Goal: Find specific page/section: Find specific page/section

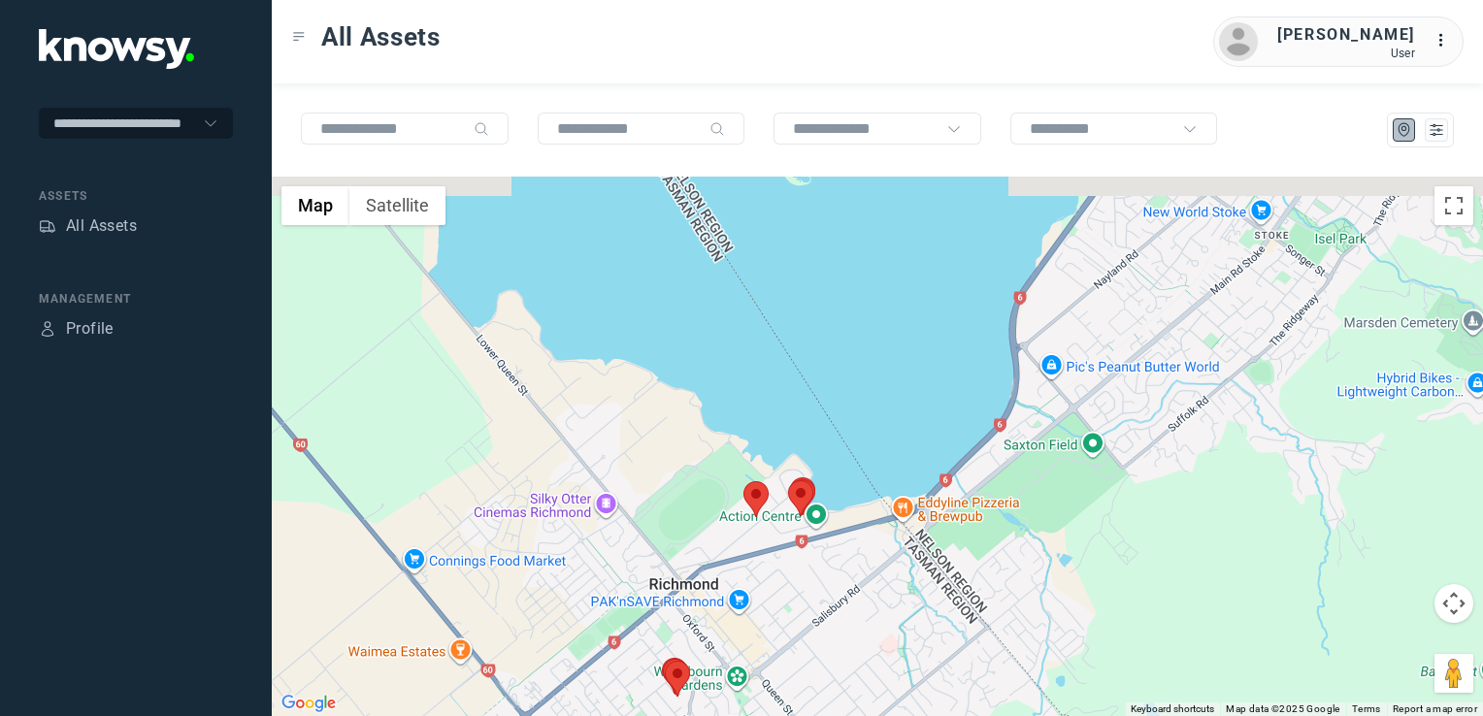
drag, startPoint x: 1087, startPoint y: 537, endPoint x: 864, endPoint y: 625, distance: 240.0
click at [865, 625] on div at bounding box center [877, 447] width 1211 height 540
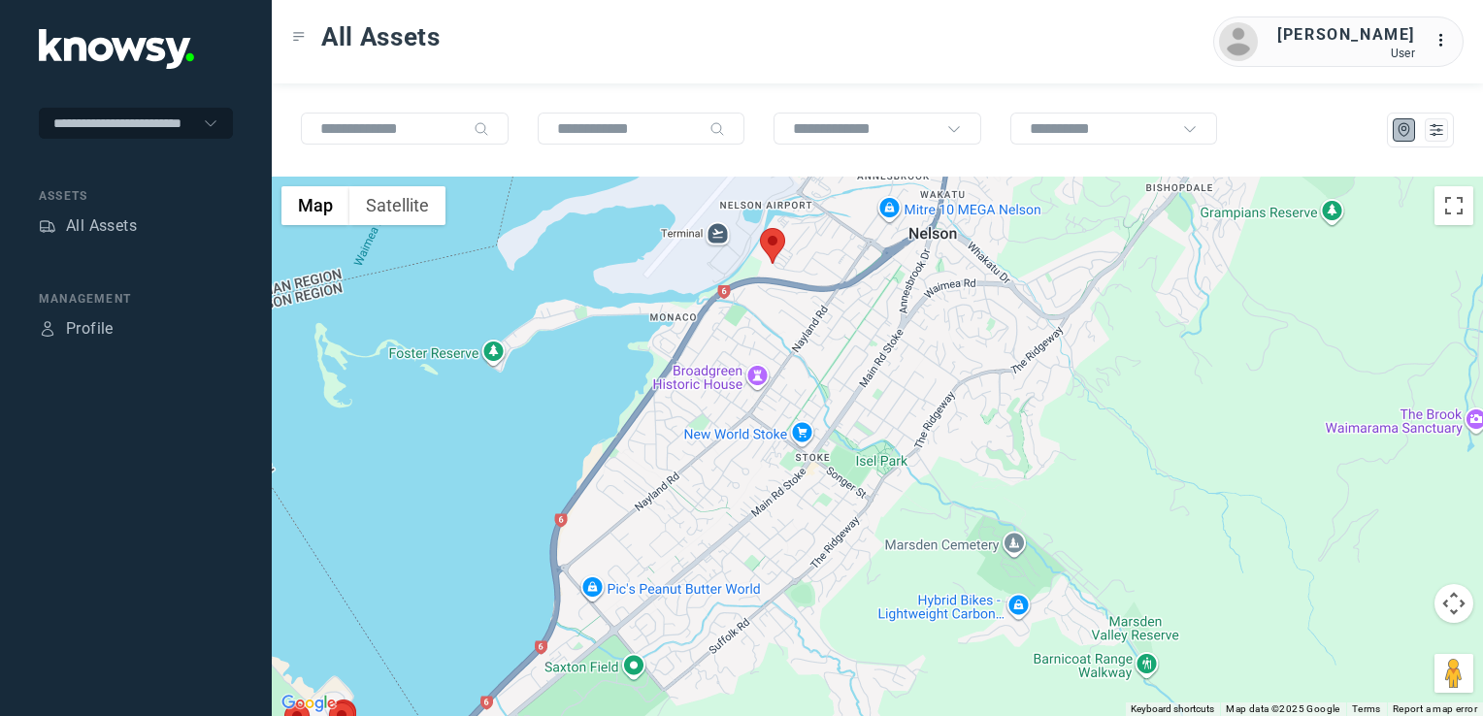
drag, startPoint x: 911, startPoint y: 573, endPoint x: 822, endPoint y: 629, distance: 105.5
click at [820, 635] on div at bounding box center [877, 447] width 1211 height 540
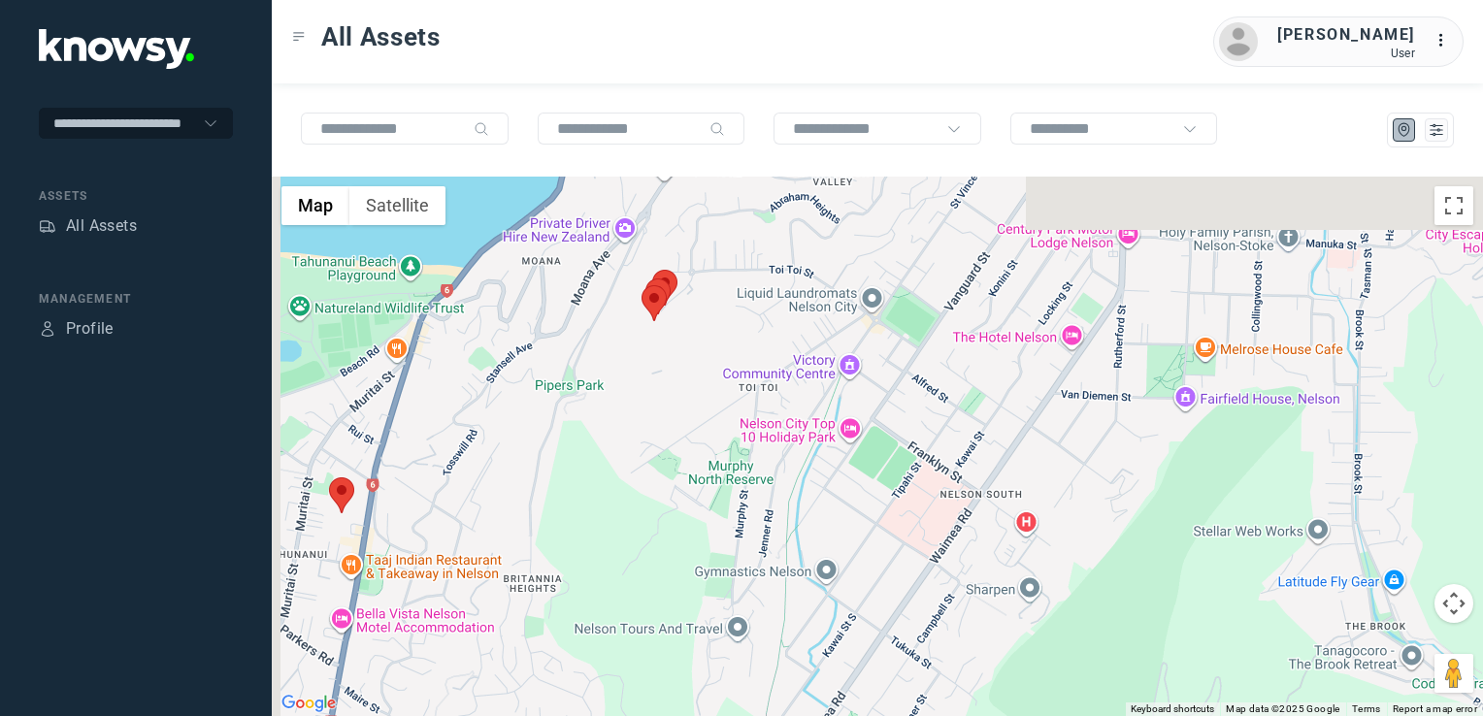
drag, startPoint x: 664, startPoint y: 448, endPoint x: 977, endPoint y: 609, distance: 352.4
click at [974, 610] on div at bounding box center [877, 447] width 1211 height 540
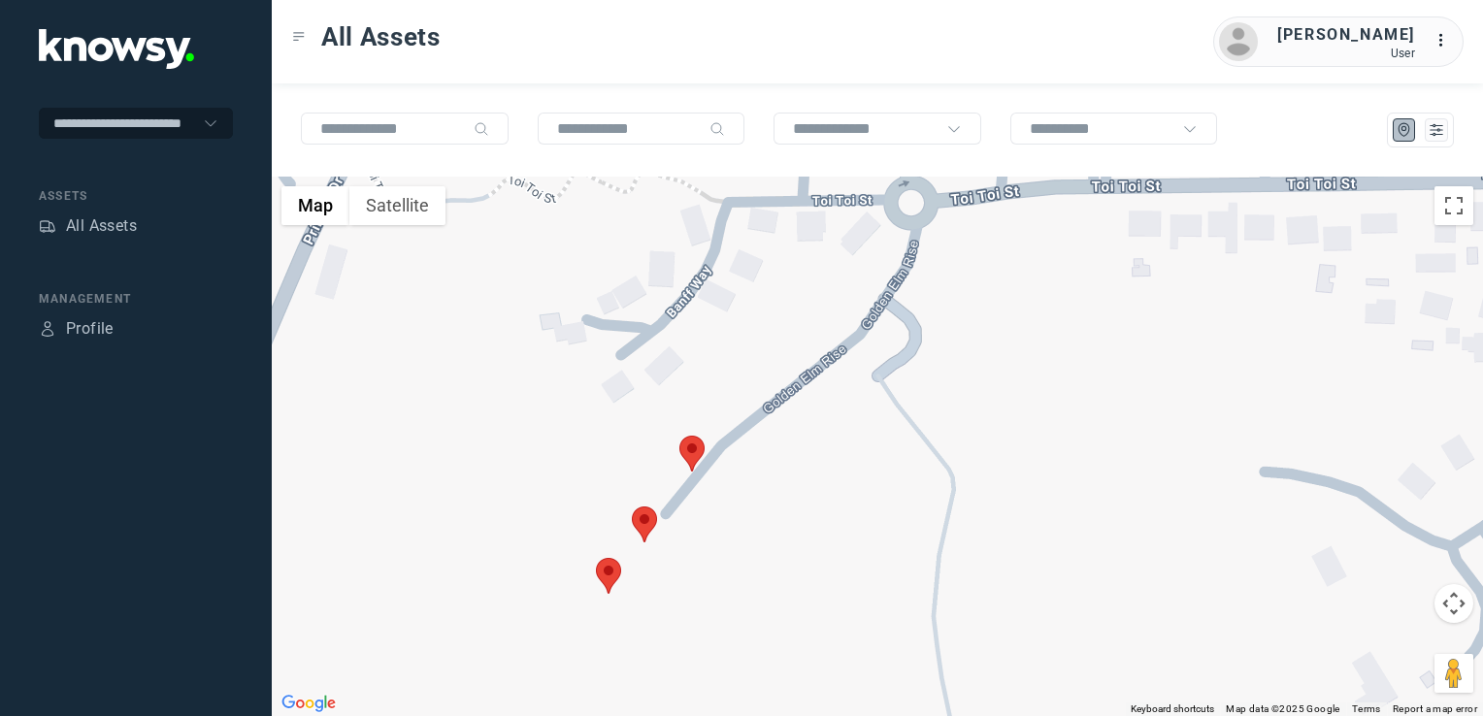
click at [691, 460] on img at bounding box center [691, 454] width 25 height 36
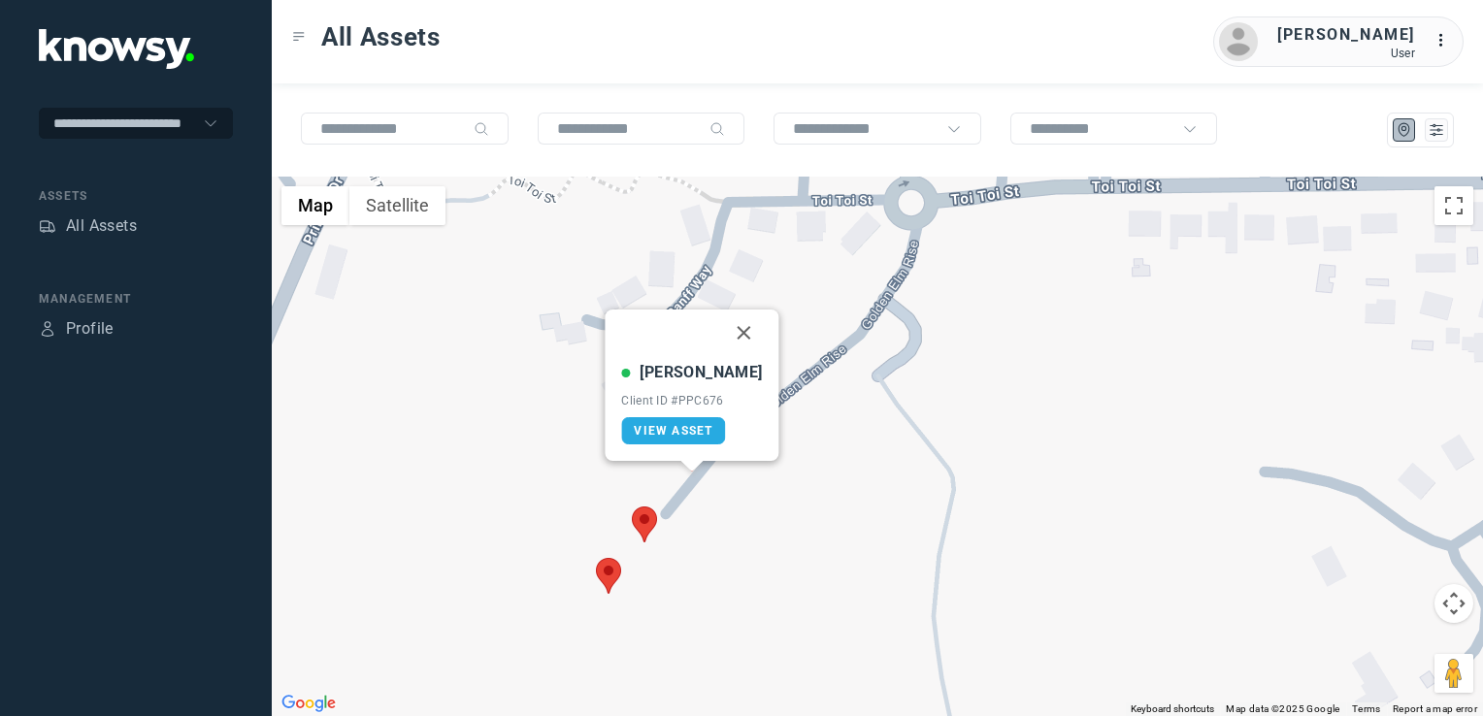
drag, startPoint x: 660, startPoint y: 517, endPoint x: 650, endPoint y: 519, distance: 9.9
click at [658, 517] on div "[PERSON_NAME] W Client ID #PPC676 View Asset" at bounding box center [877, 447] width 1211 height 540
click at [648, 521] on img at bounding box center [644, 525] width 25 height 36
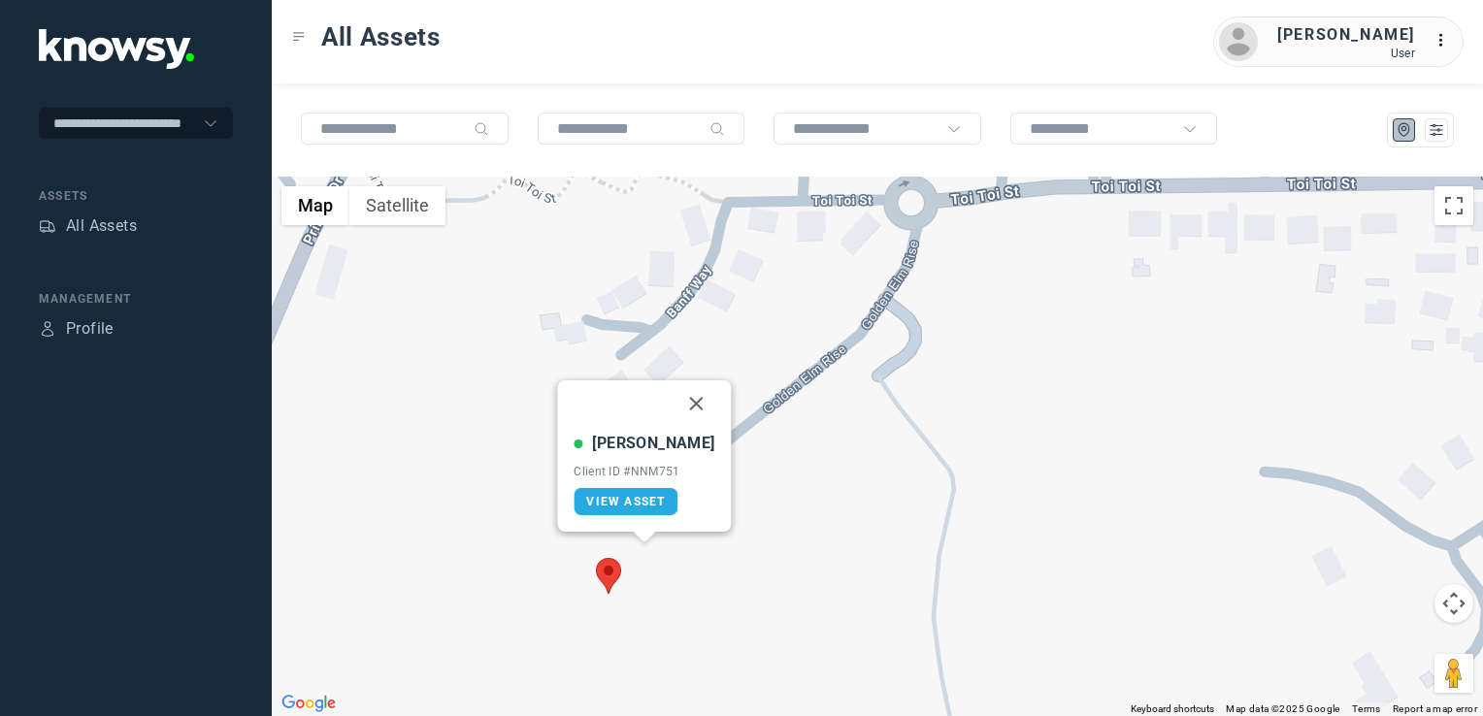
click at [610, 575] on img at bounding box center [608, 576] width 25 height 36
click at [598, 579] on img at bounding box center [608, 576] width 25 height 36
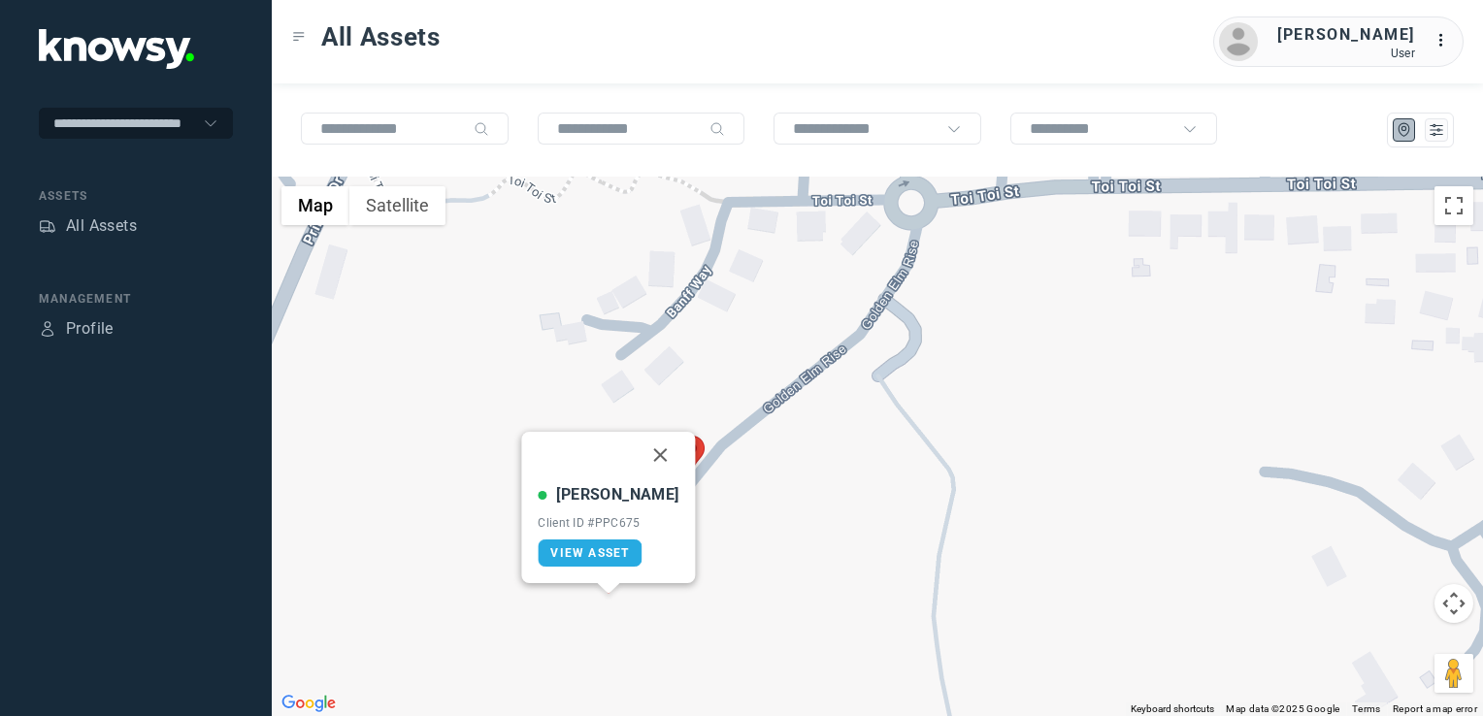
drag, startPoint x: 645, startPoint y: 451, endPoint x: 664, endPoint y: 491, distance: 43.9
click at [644, 452] on button "Close" at bounding box center [661, 455] width 47 height 47
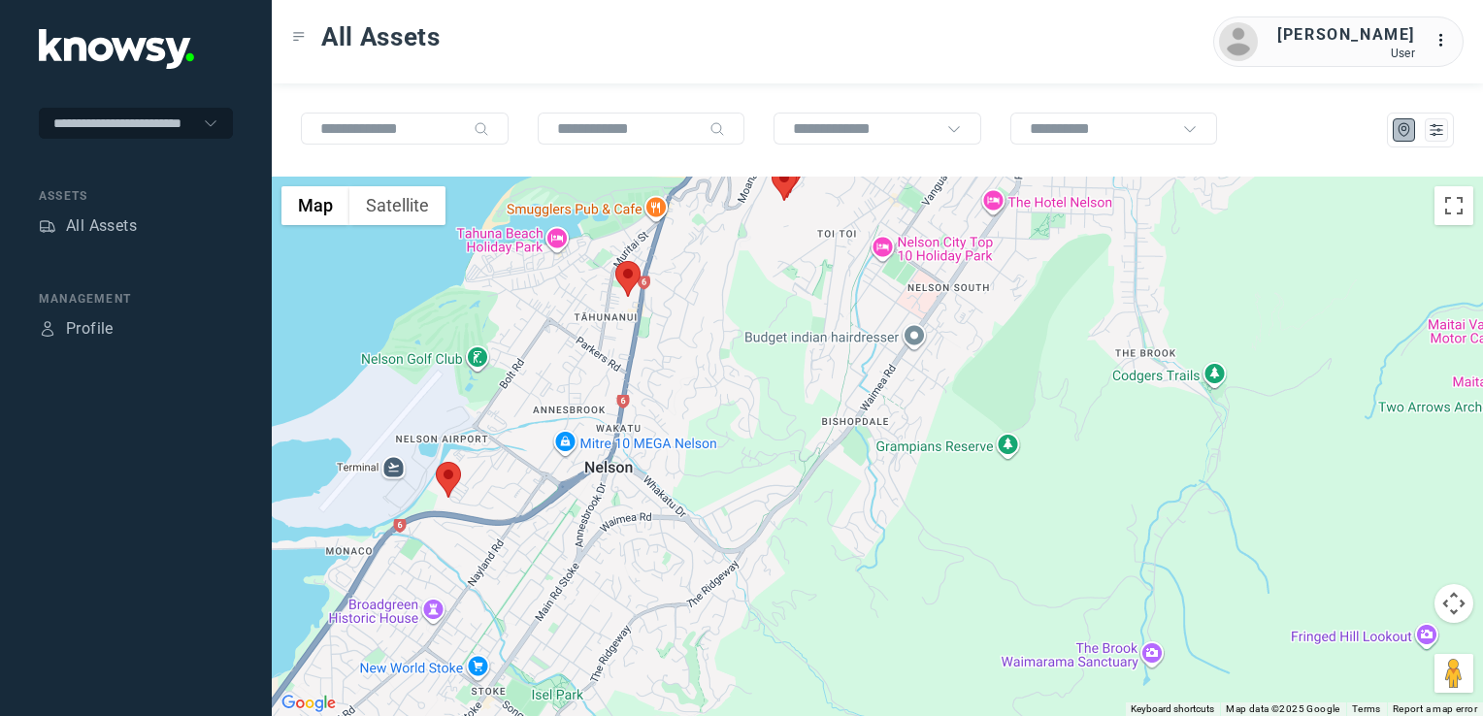
drag, startPoint x: 563, startPoint y: 450, endPoint x: 579, endPoint y: 441, distance: 19.1
click at [577, 442] on div "To navigate, press the arrow keys." at bounding box center [877, 447] width 1211 height 540
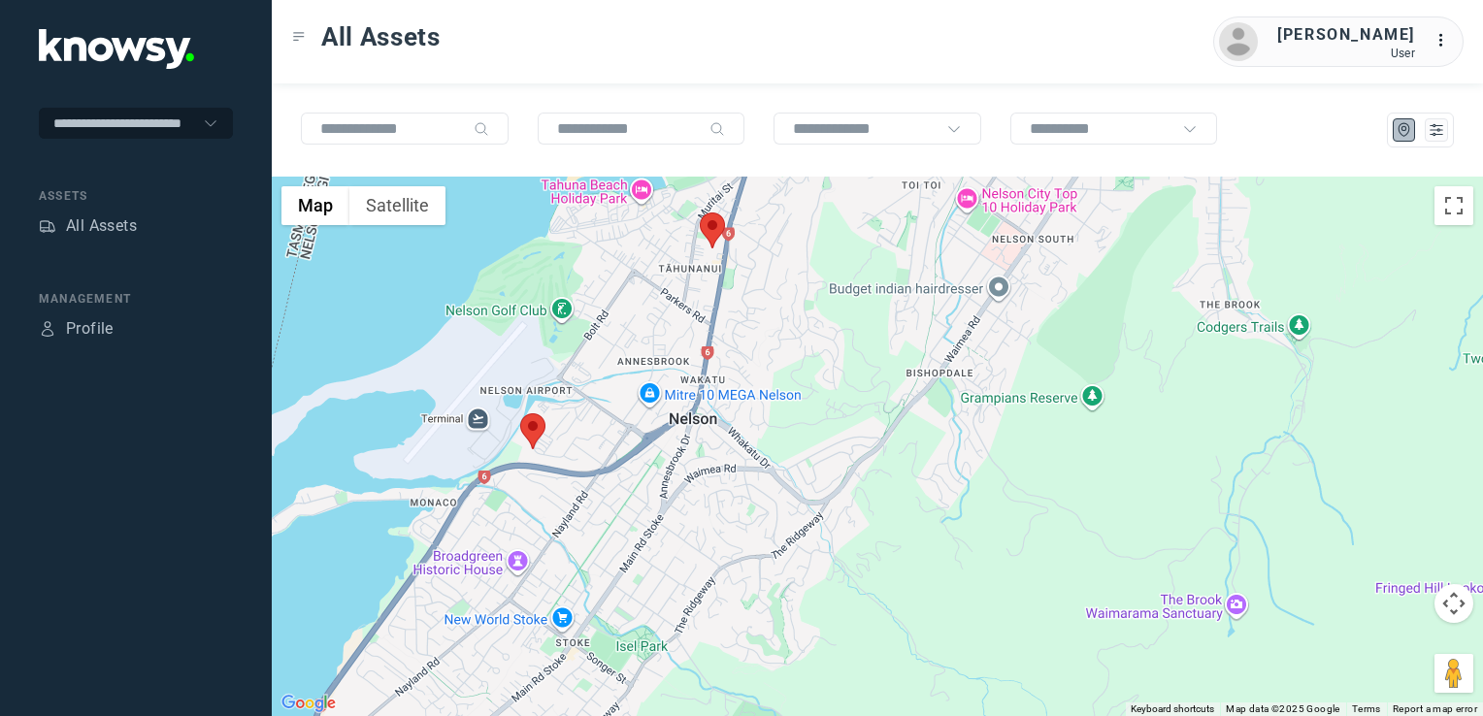
drag, startPoint x: 540, startPoint y: 524, endPoint x: 581, endPoint y: 502, distance: 47.3
click at [565, 498] on div at bounding box center [877, 447] width 1211 height 540
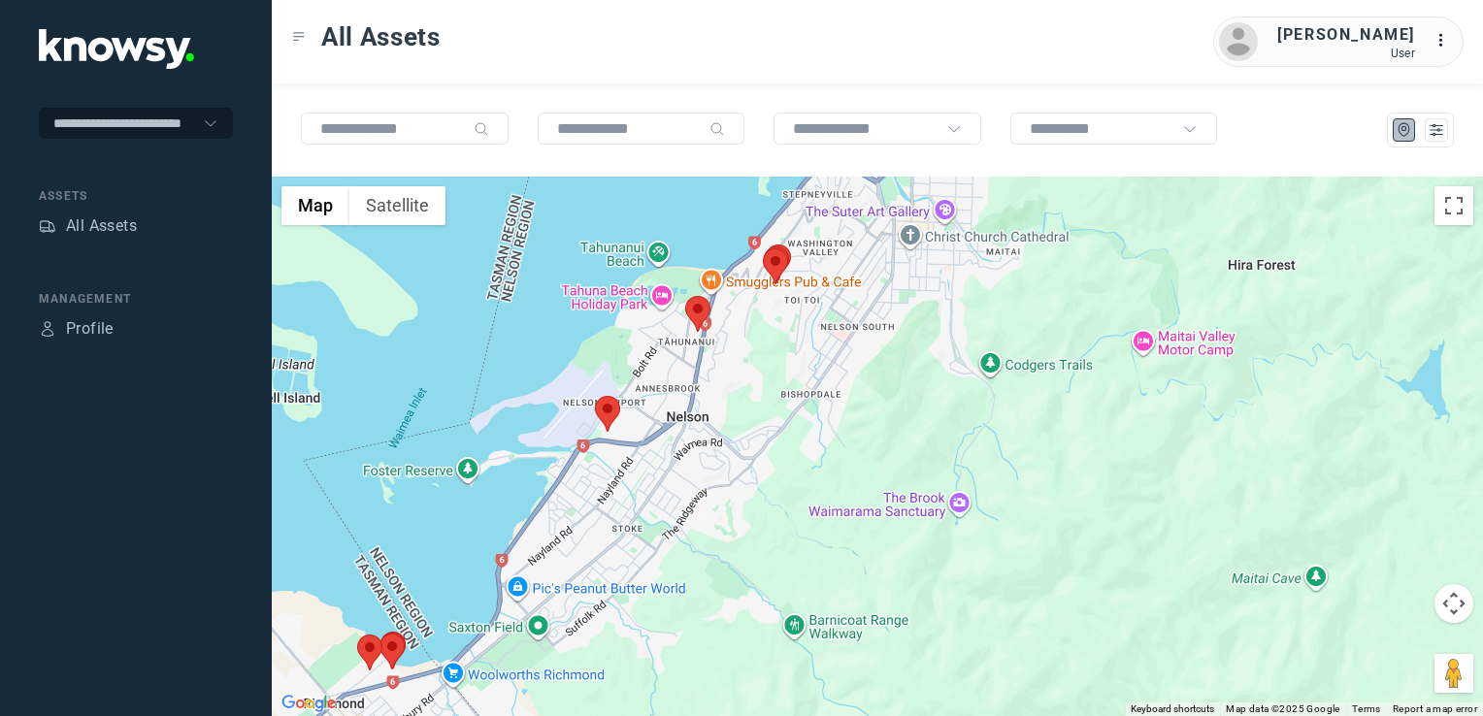
drag, startPoint x: 581, startPoint y: 591, endPoint x: 557, endPoint y: 593, distance: 24.3
click at [583, 584] on div at bounding box center [877, 447] width 1211 height 540
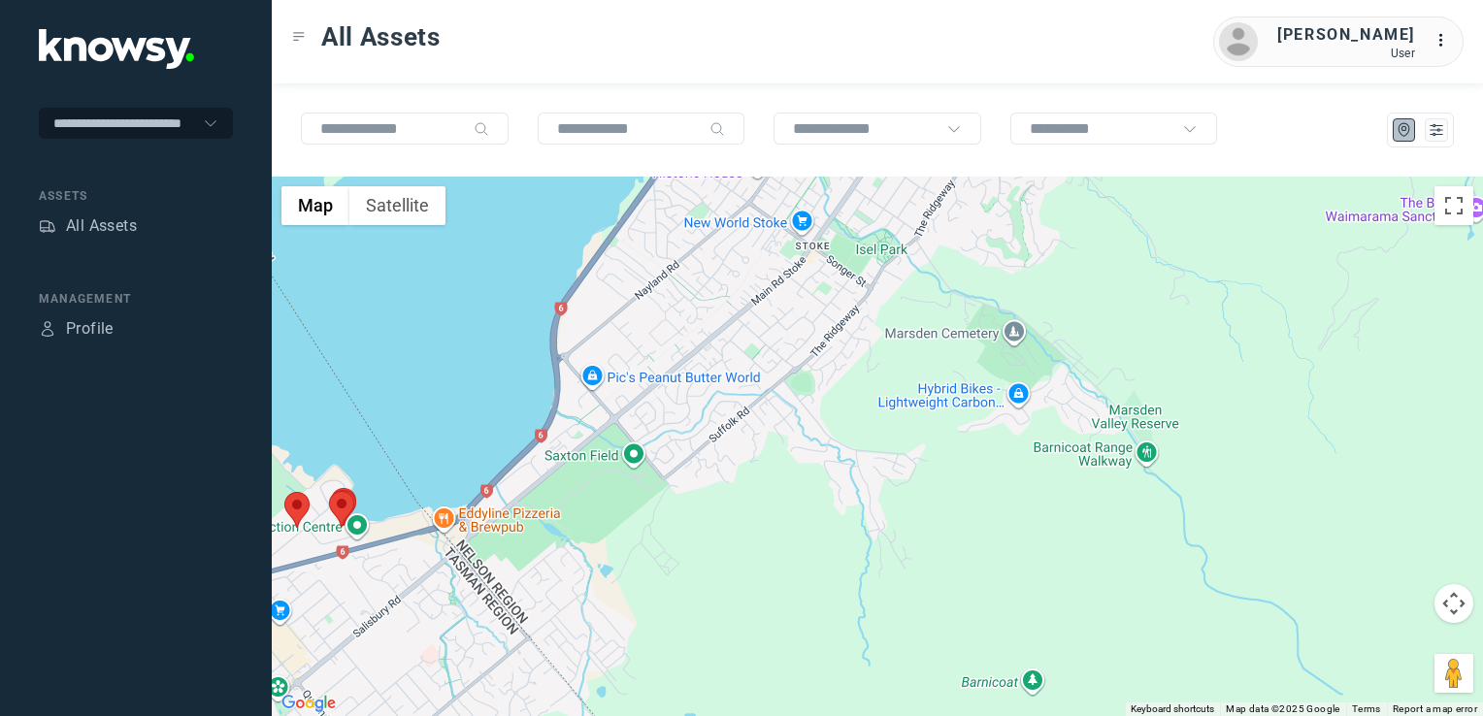
drag, startPoint x: 403, startPoint y: 573, endPoint x: 437, endPoint y: 561, distance: 35.9
click at [431, 563] on div at bounding box center [877, 447] width 1211 height 540
